Goal: Task Accomplishment & Management: Use online tool/utility

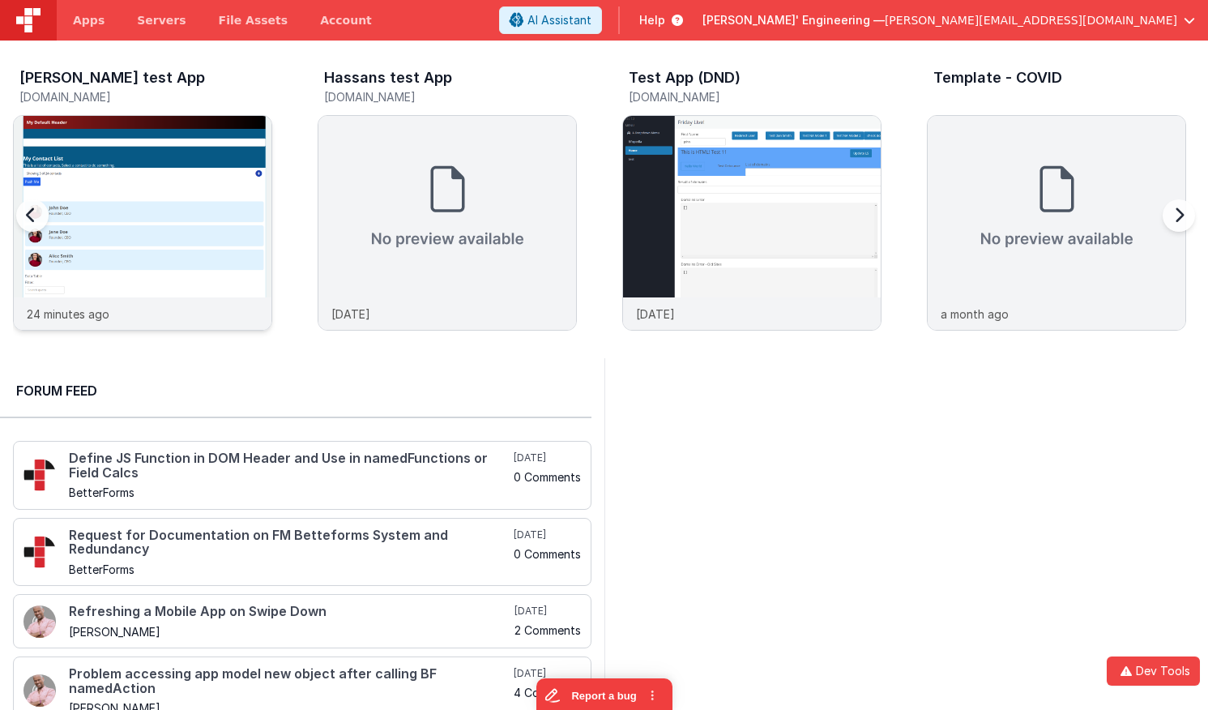
click at [207, 142] on img at bounding box center [143, 245] width 258 height 258
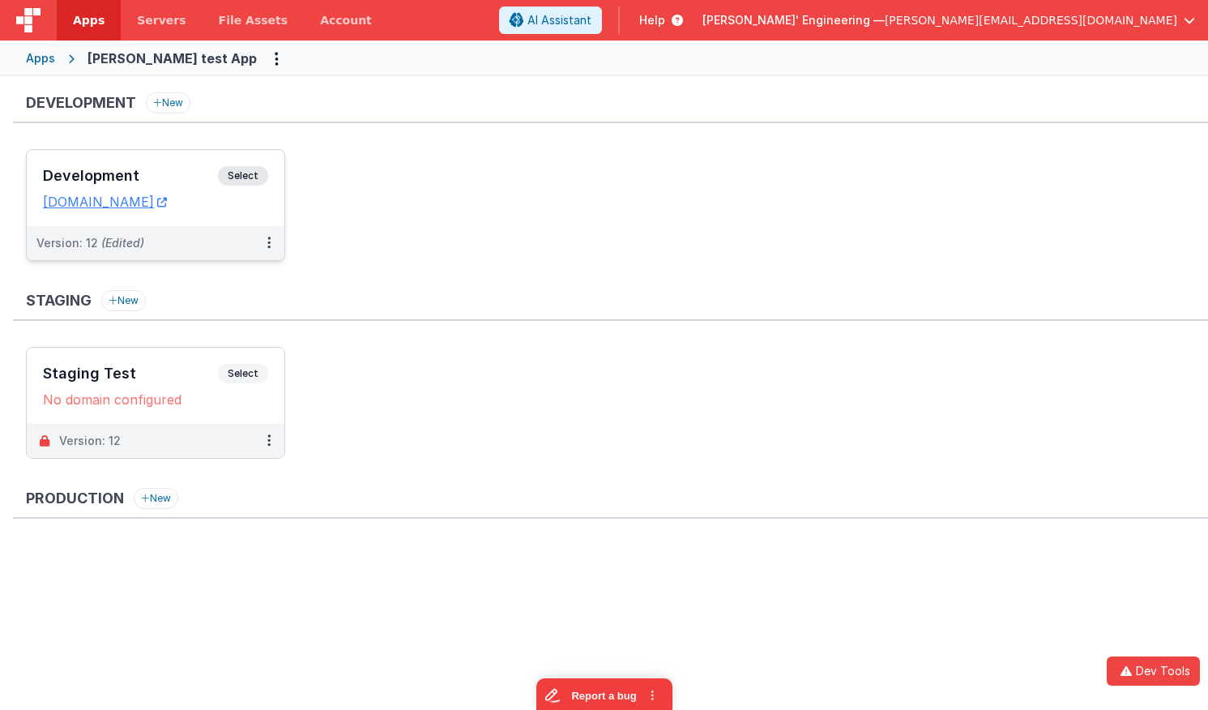
click at [190, 173] on h3 "Development" at bounding box center [130, 176] width 175 height 16
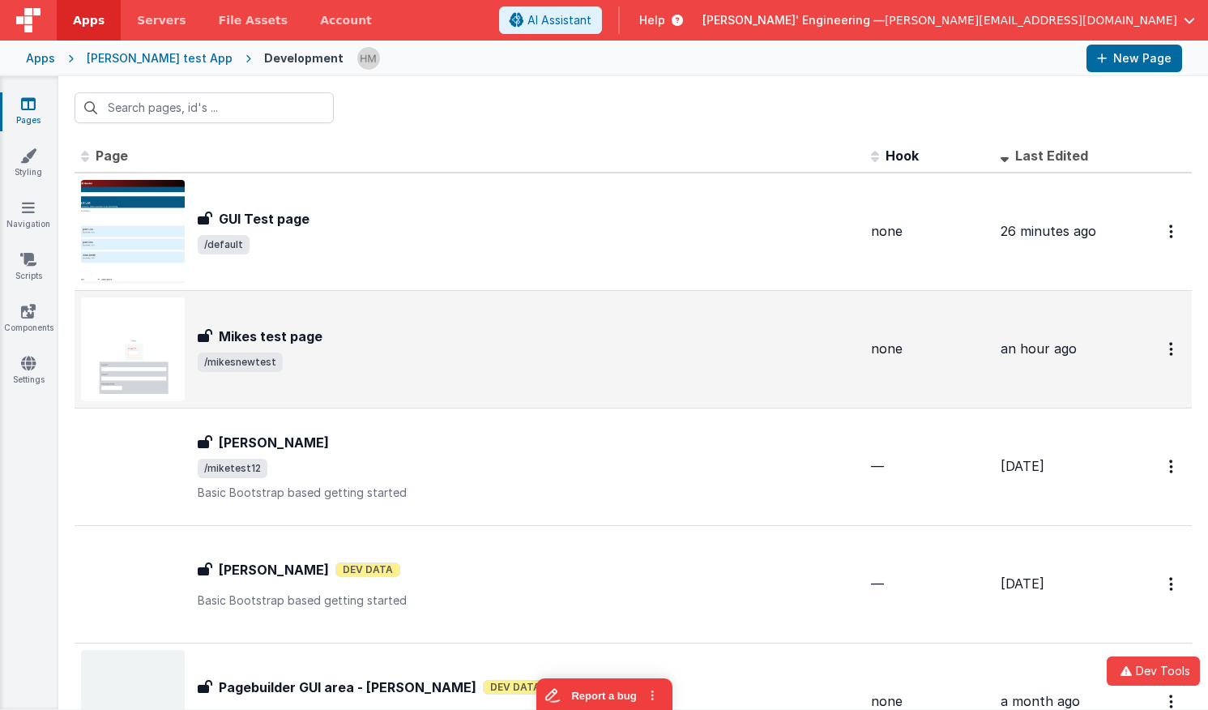
click at [652, 369] on span "/mikesnewtest" at bounding box center [528, 361] width 660 height 19
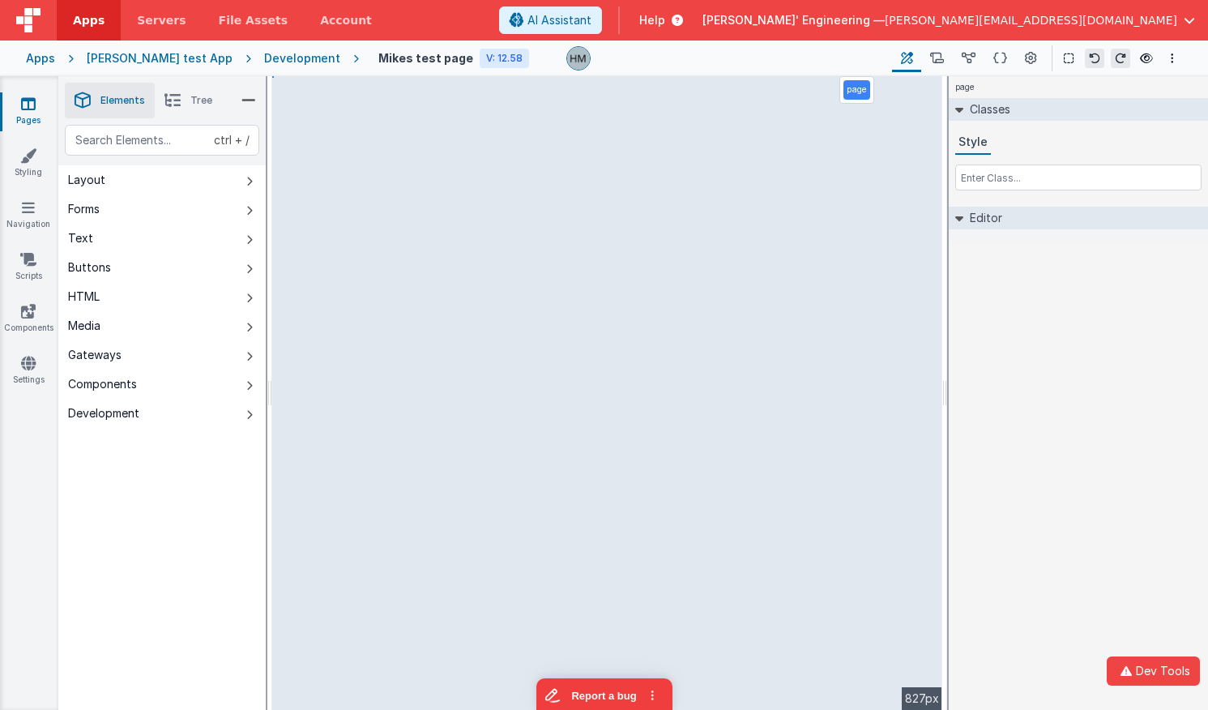
select select "email"
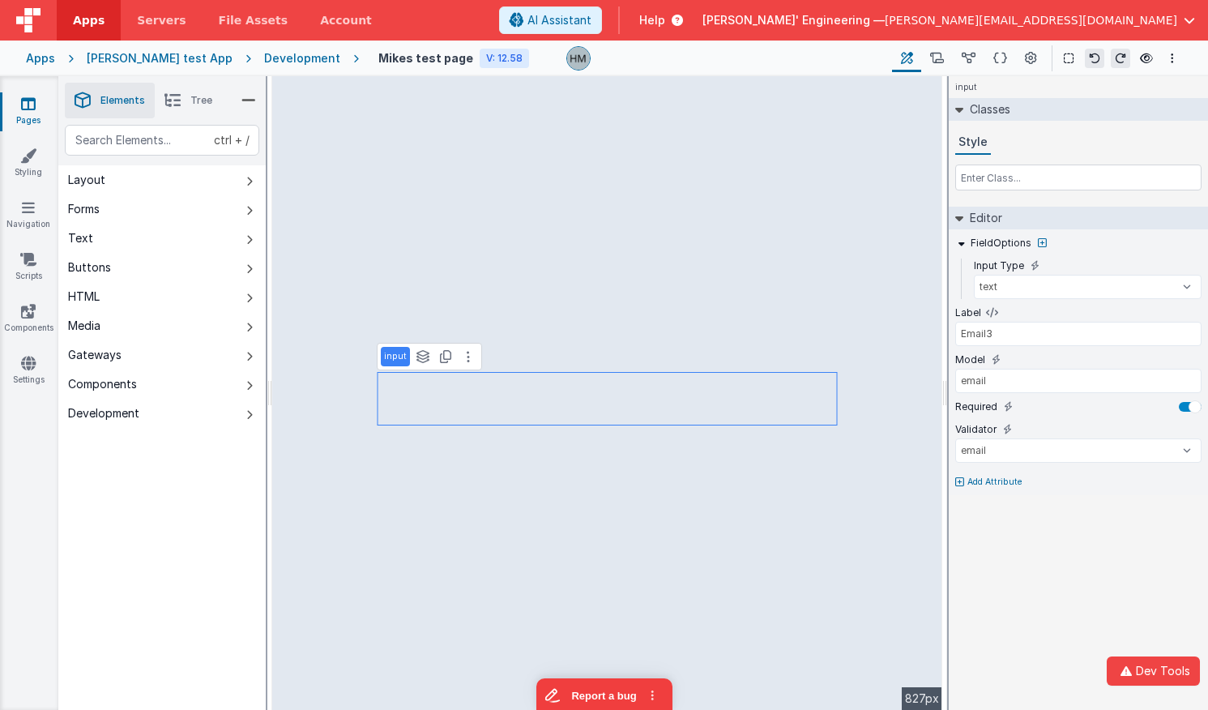
select select "email"
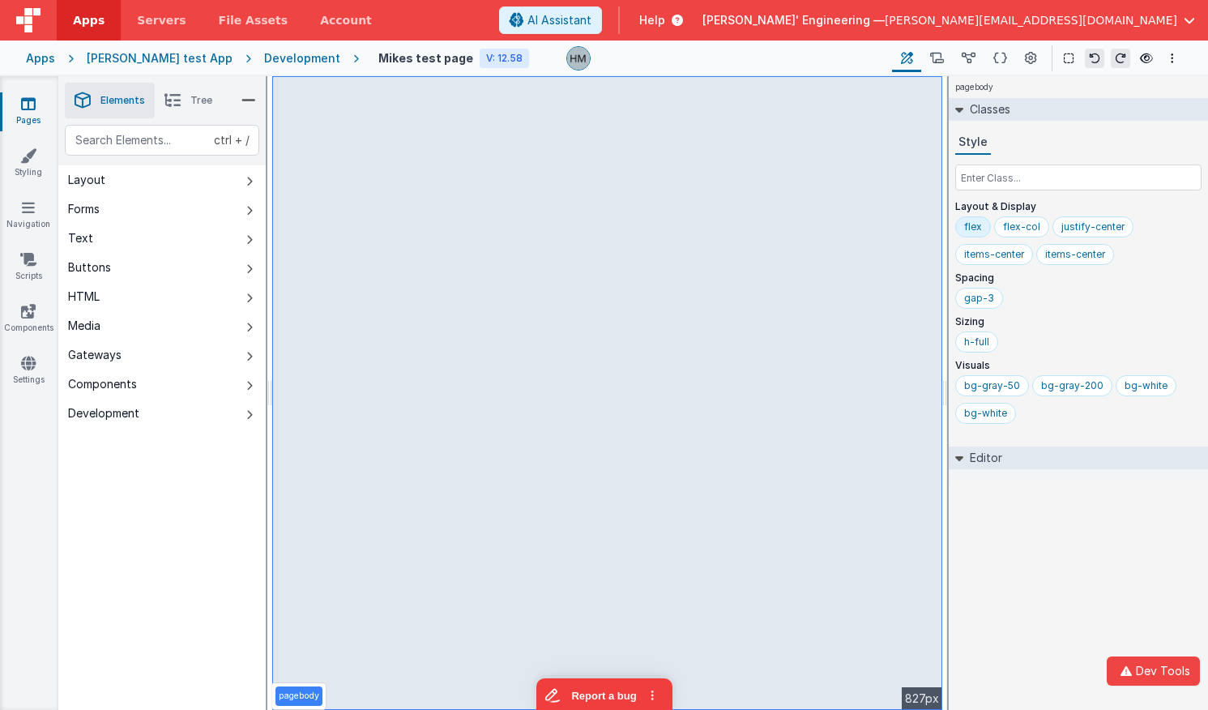
click at [821, 59] on div at bounding box center [722, 58] width 313 height 24
click at [771, 62] on div at bounding box center [722, 58] width 313 height 24
click at [811, 54] on div at bounding box center [722, 58] width 313 height 24
click at [745, 59] on div at bounding box center [722, 58] width 313 height 24
click at [1142, 41] on div "Apps [PERSON_NAME] test App Development Mikes test page V: 12.58 Page Builder N…" at bounding box center [604, 59] width 1208 height 36
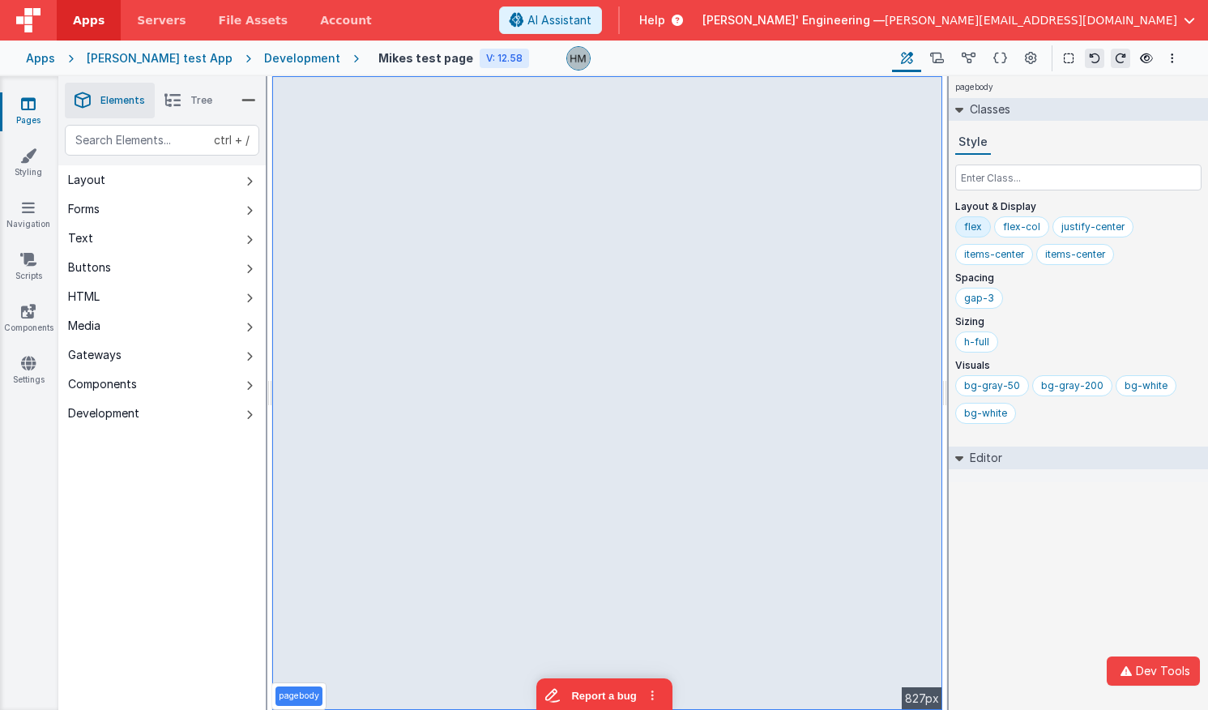
drag, startPoint x: 304, startPoint y: 53, endPoint x: 275, endPoint y: 55, distance: 28.5
click at [620, 27] on header "Apps Servers File Assets Account Some FUTURE Slot AI Assistant Help [PERSON_NAM…" at bounding box center [604, 20] width 1208 height 41
click at [266, 64] on div "Development" at bounding box center [302, 58] width 76 height 16
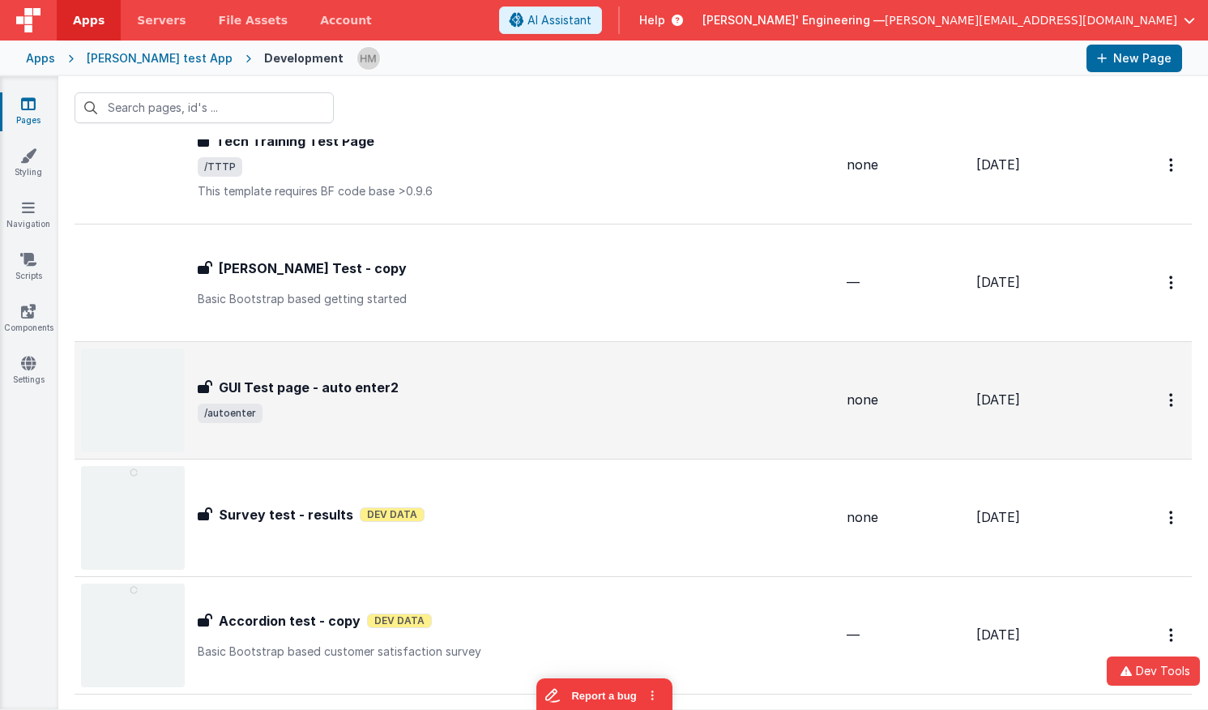
scroll to position [778, 0]
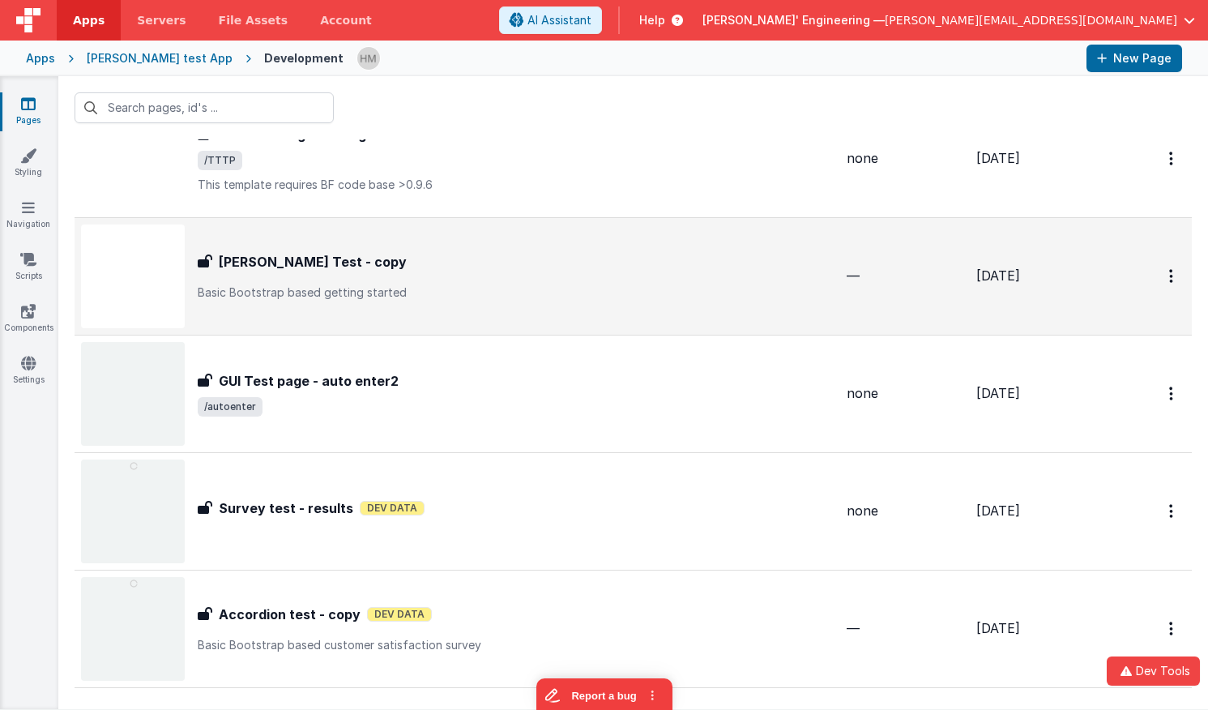
click at [583, 298] on p "Basic Bootstrap based getting started" at bounding box center [516, 292] width 636 height 16
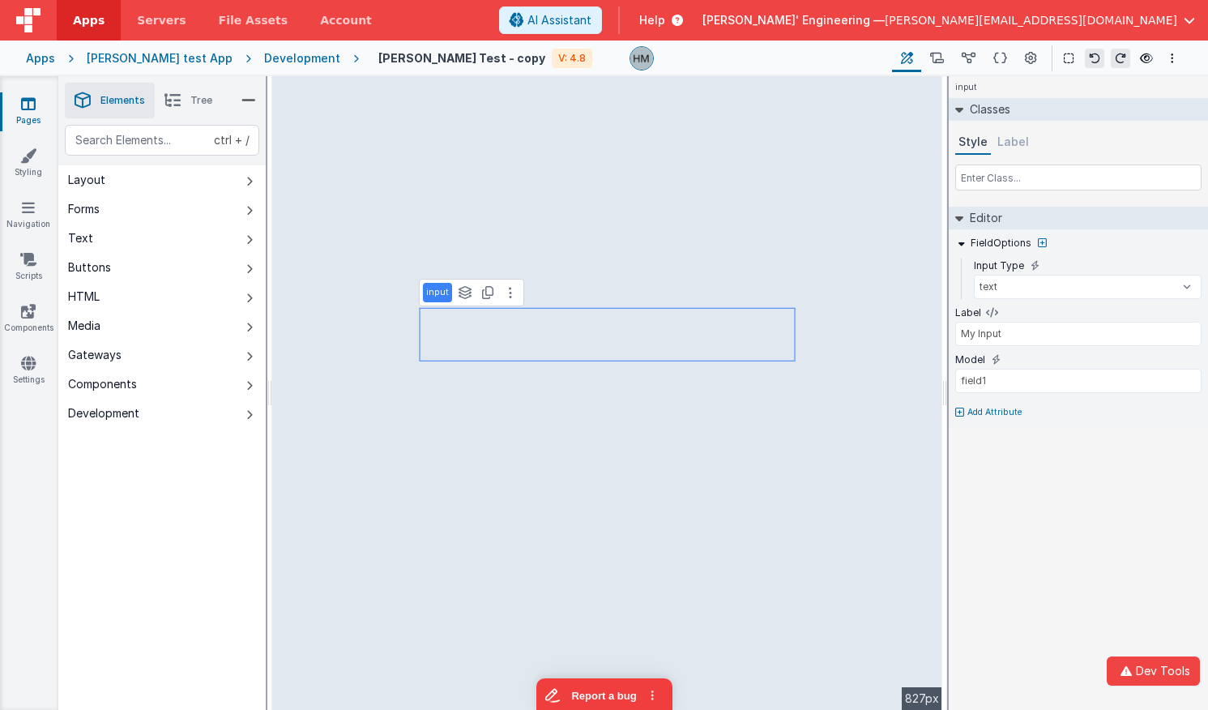
type input "Username"
select select "string"
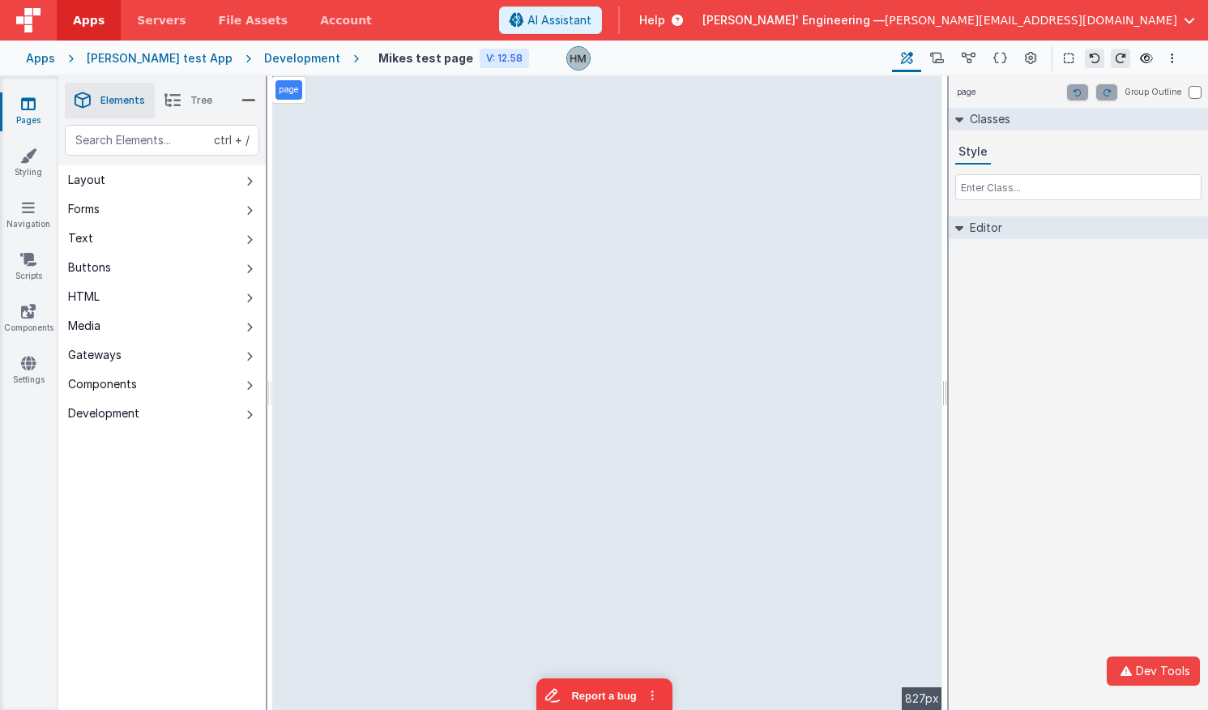
select select "email"
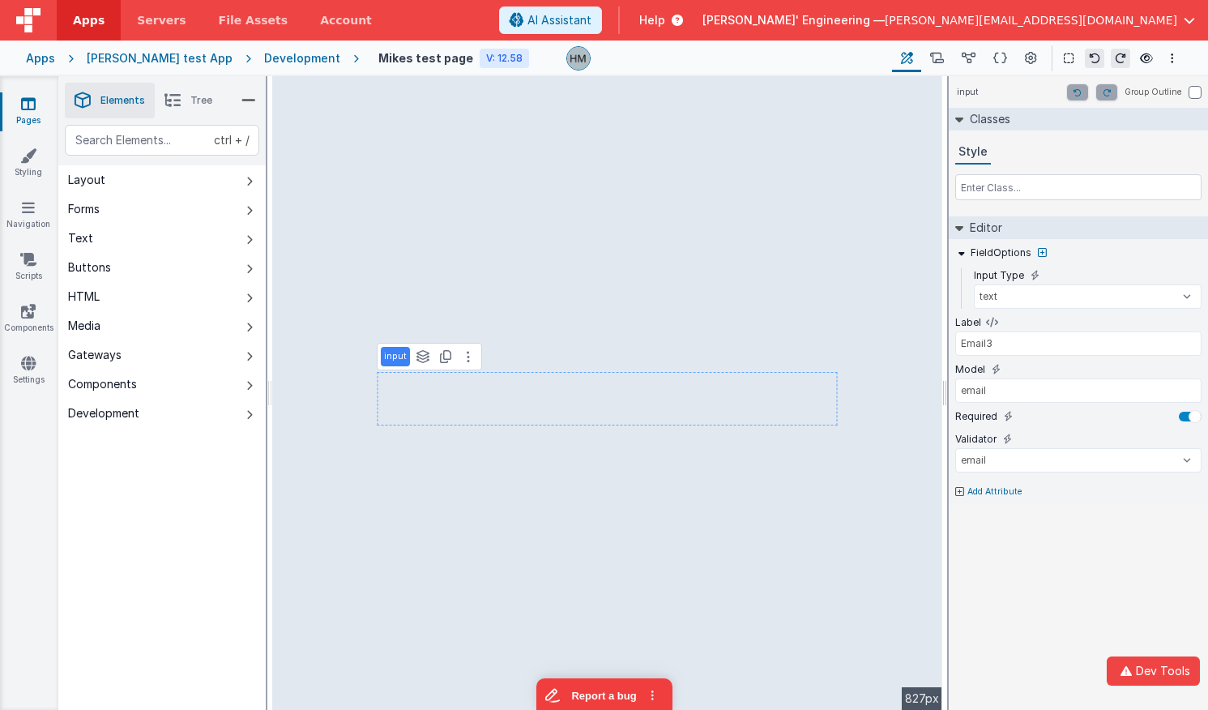
select select "email"
type input "email"
select select "email"
type input "Email1"
select select "email"
